Goal: Transaction & Acquisition: Obtain resource

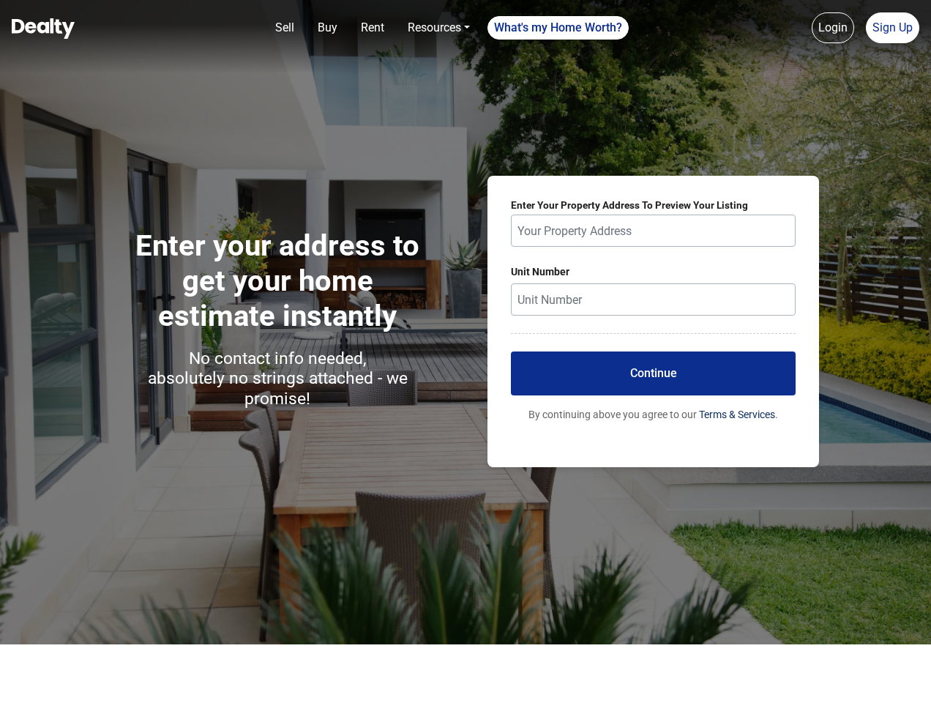
click at [466, 351] on div "Enter your address to get your home estimate instantly No contact info needed, …" at bounding box center [465, 321] width 931 height 643
click at [285, 28] on link "Sell" at bounding box center [284, 27] width 31 height 29
click at [327, 28] on nav "Sell Buy Rent Resources Loan Calculator Loan Options Find an agent What's my Ho…" at bounding box center [465, 36] width 931 height 73
click at [373, 28] on link "Rent" at bounding box center [372, 27] width 35 height 29
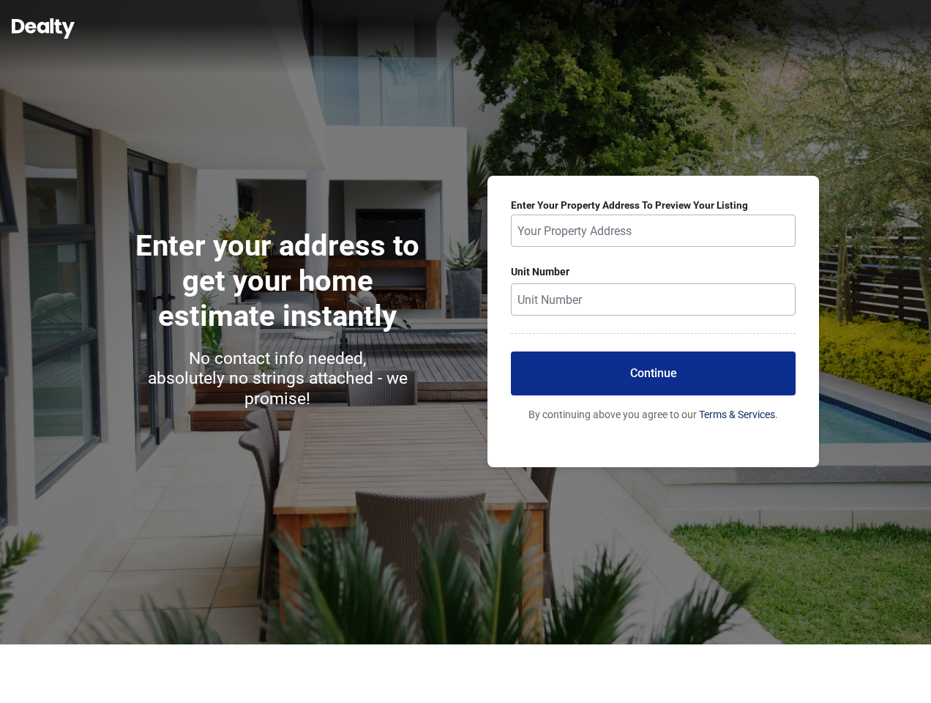
click at [439, 28] on link "Resources" at bounding box center [439, 27] width 74 height 29
click at [559, 28] on link "What's my Home Worth?" at bounding box center [558, 27] width 141 height 23
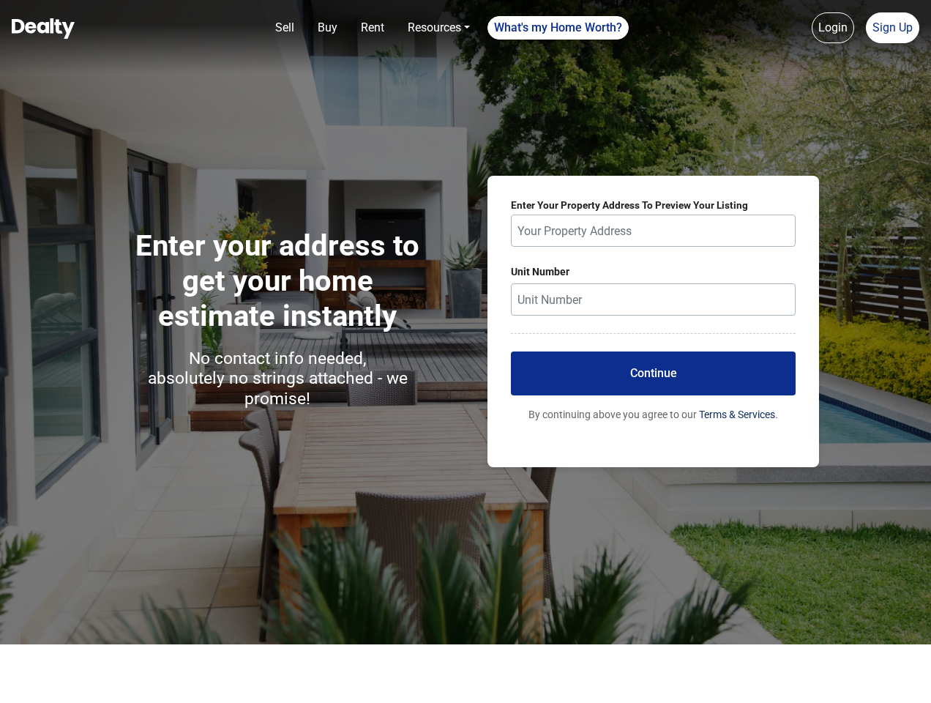
click at [833, 28] on link "Login" at bounding box center [833, 27] width 42 height 31
click at [893, 28] on link "Sign Up" at bounding box center [892, 27] width 53 height 31
click at [653, 373] on button "Continue" at bounding box center [653, 373] width 285 height 44
